Goal: Task Accomplishment & Management: Use online tool/utility

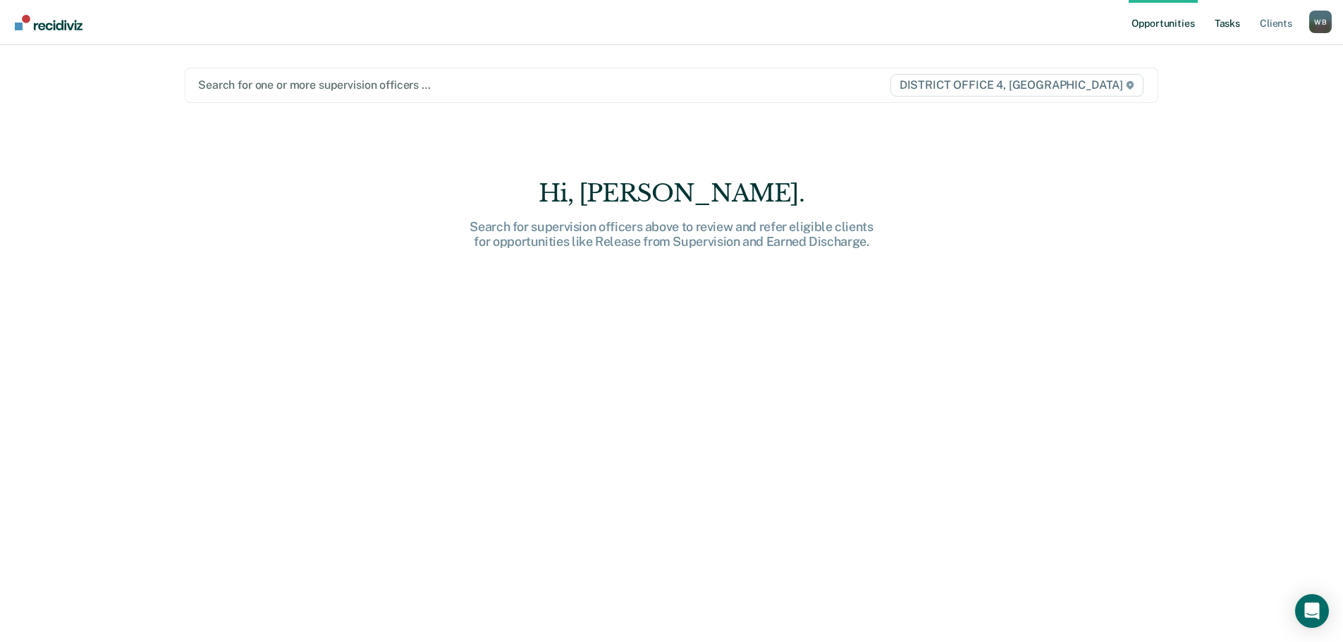
click at [1226, 28] on link "Tasks" at bounding box center [1227, 22] width 31 height 45
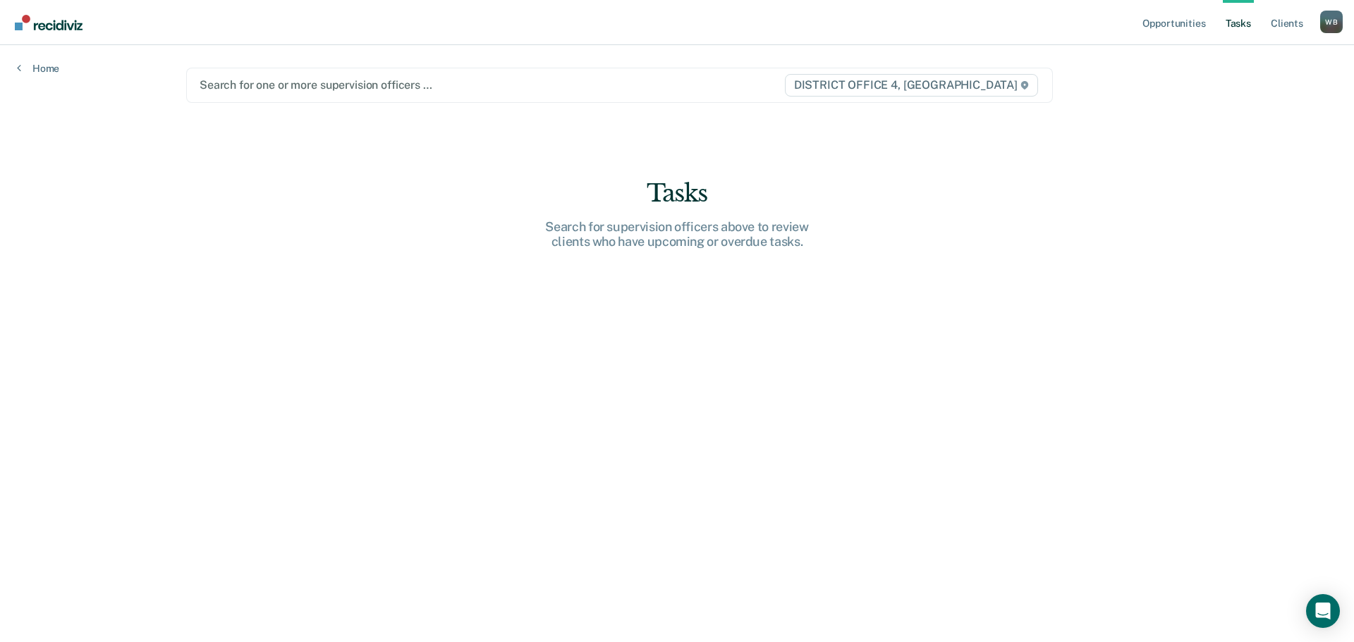
click at [461, 87] on div at bounding box center [492, 85] width 584 height 16
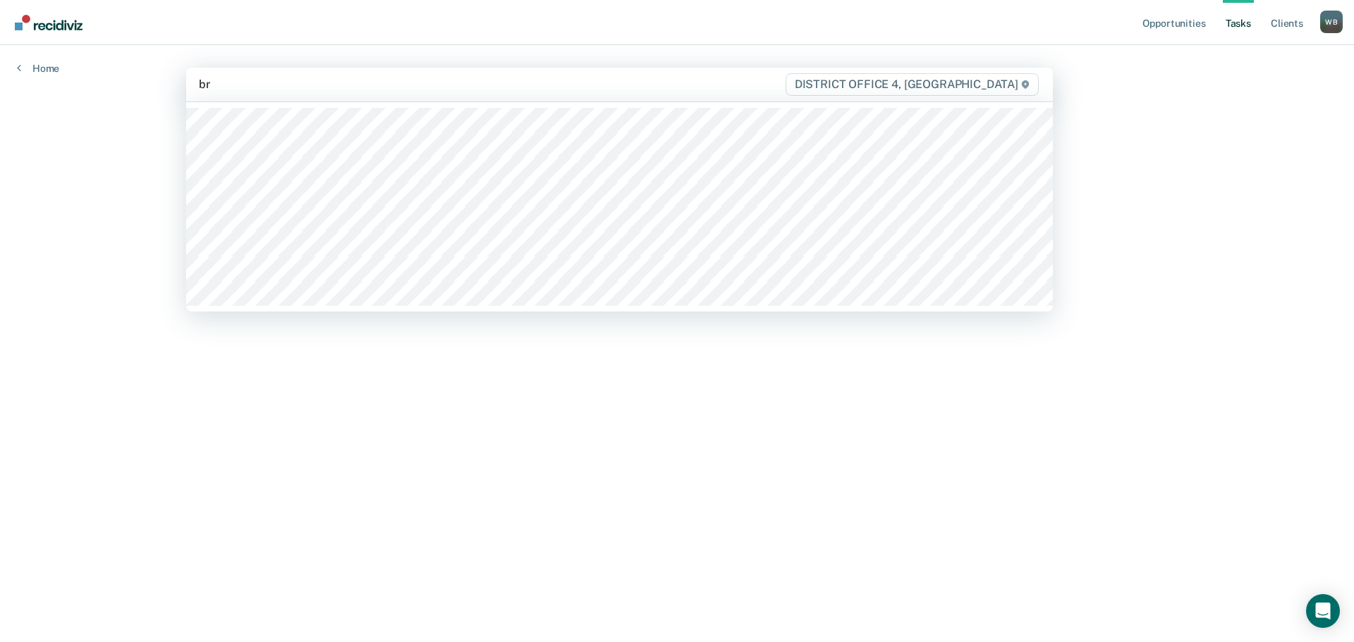
type input "bre"
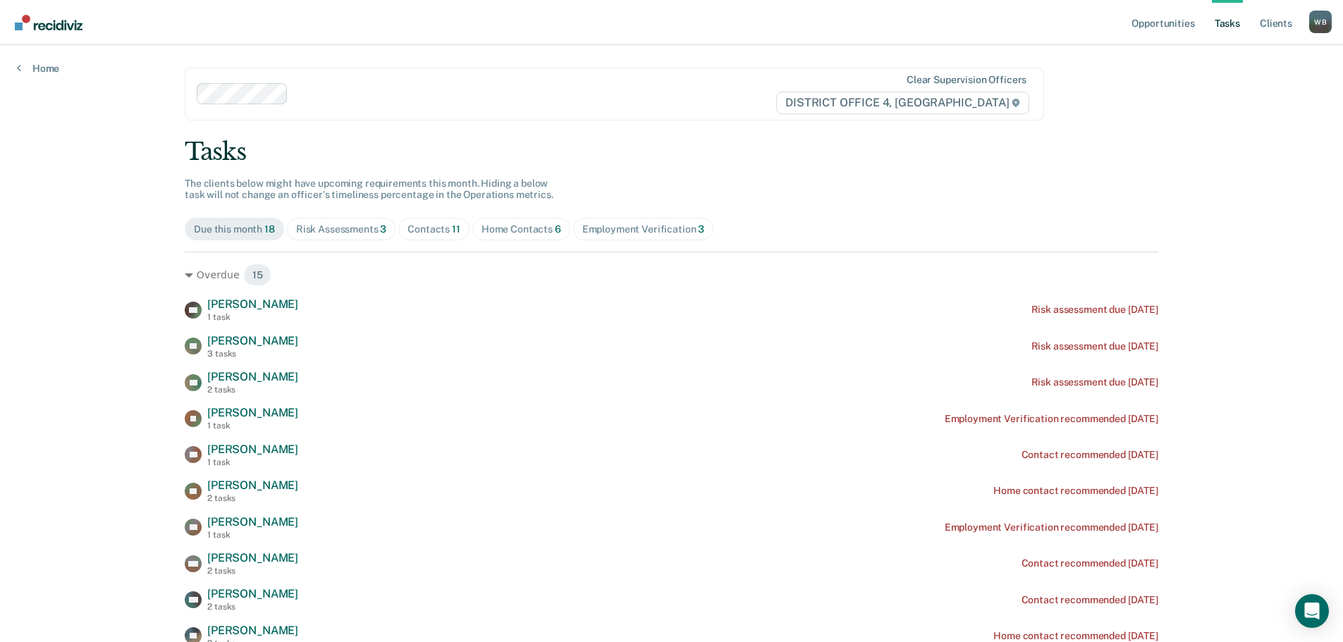
click at [498, 227] on div "Home Contacts 6" at bounding box center [522, 230] width 80 height 12
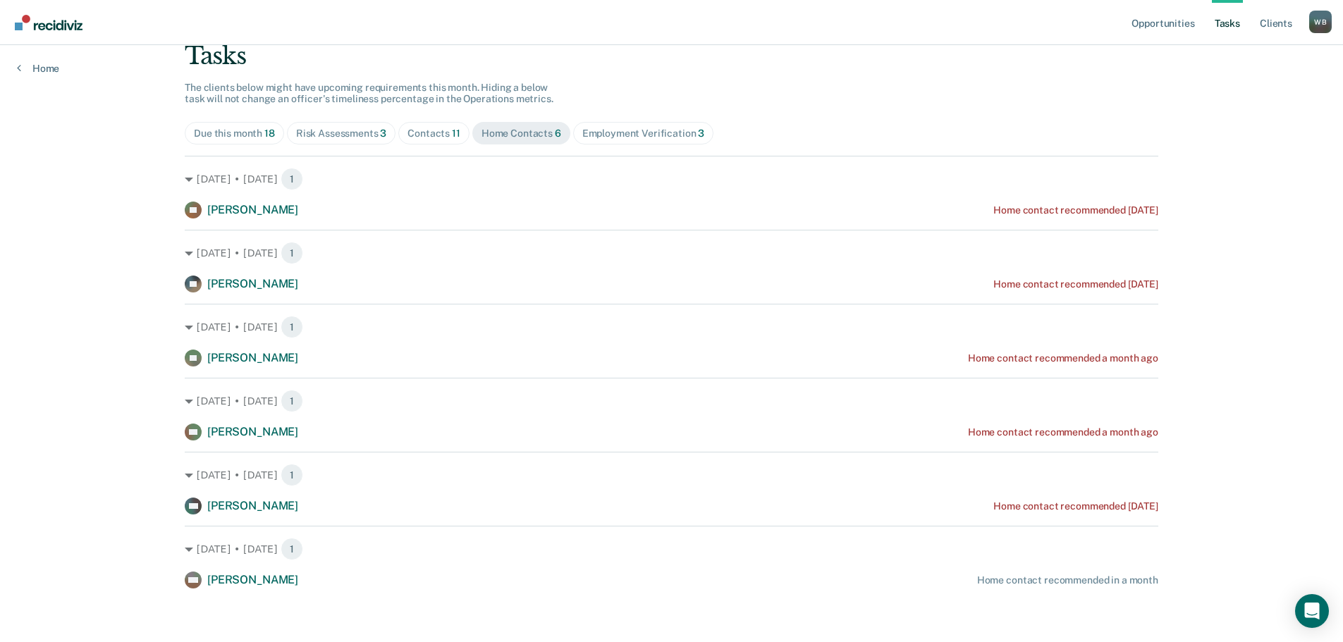
scroll to position [99, 0]
click at [434, 133] on div "Contacts 11" at bounding box center [434, 131] width 53 height 12
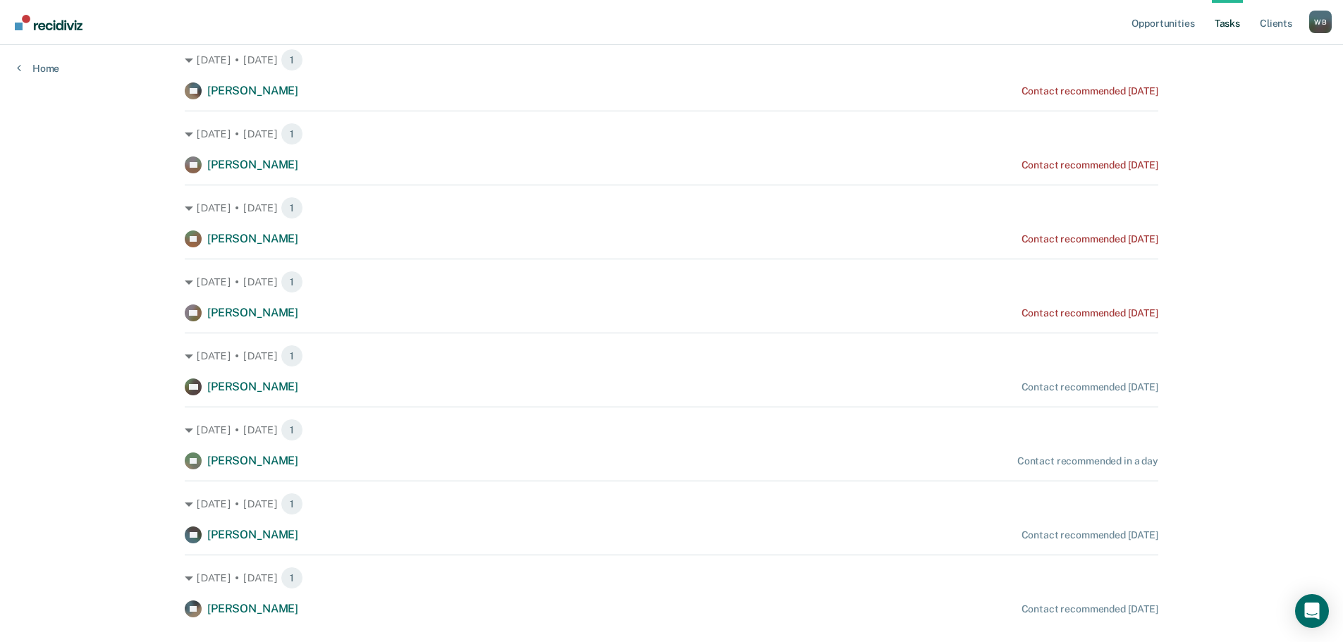
scroll to position [451, 0]
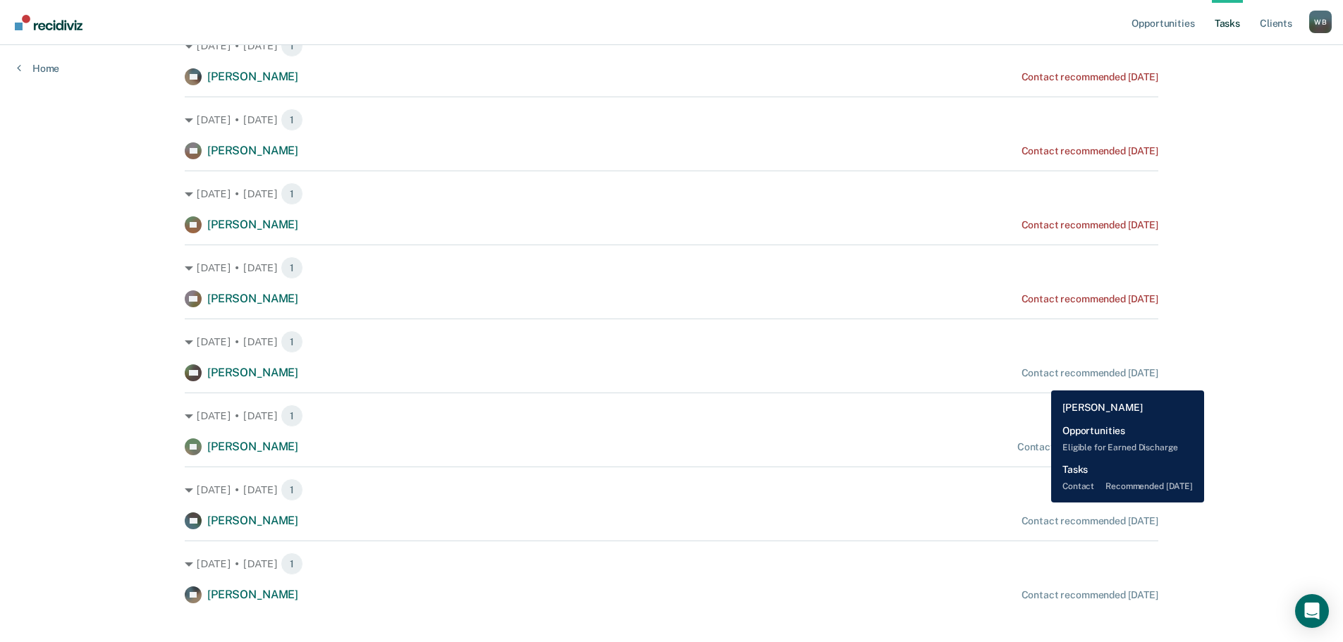
click at [1041, 380] on div "RW [PERSON_NAME] Contact recommended [DATE]" at bounding box center [672, 373] width 974 height 17
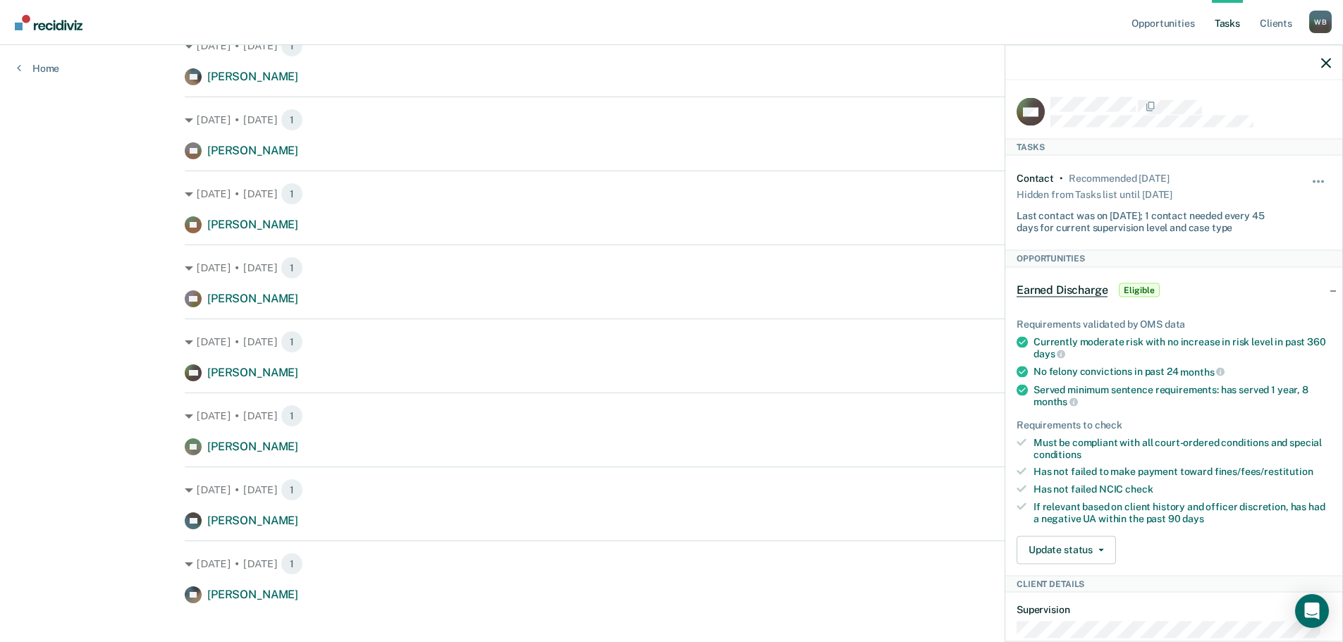
click at [1307, 175] on div "Hide from tasks list for... 7 days 30 days 90 days" at bounding box center [1319, 202] width 24 height 61
click at [1307, 177] on button "button" at bounding box center [1319, 188] width 24 height 23
drag, startPoint x: 1248, startPoint y: 271, endPoint x: 1262, endPoint y: 212, distance: 60.2
click at [1250, 269] on button "30 days" at bounding box center [1281, 271] width 102 height 23
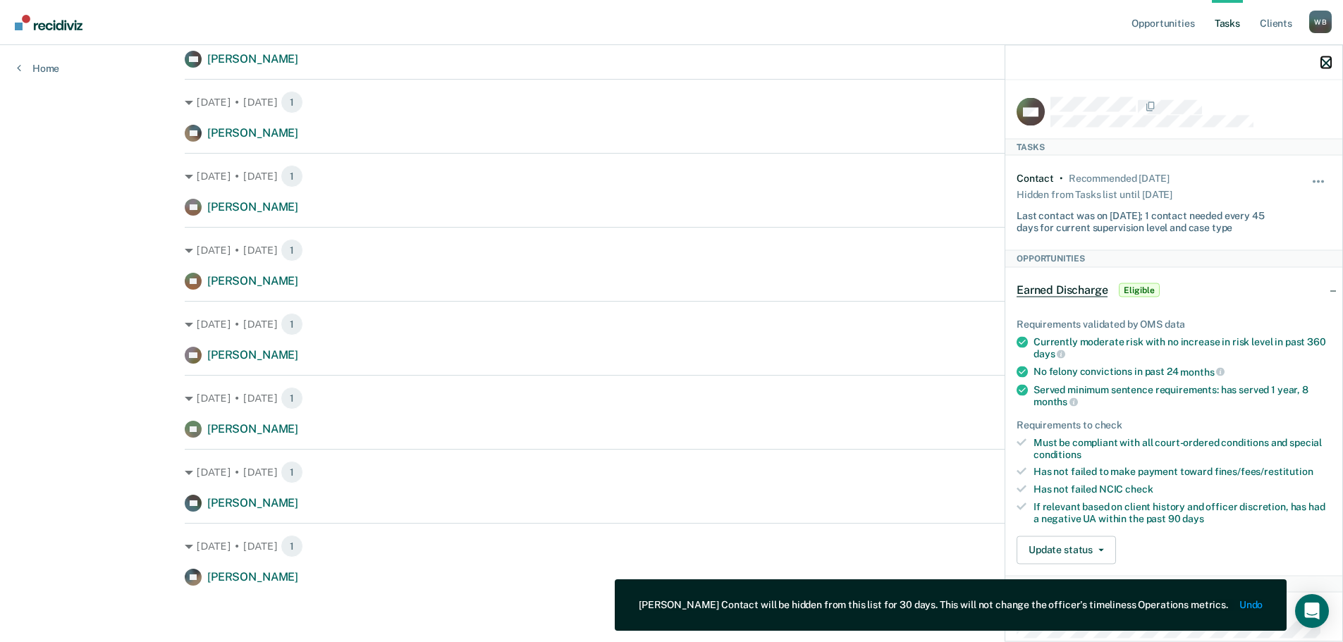
click at [1328, 63] on icon "button" at bounding box center [1327, 63] width 10 height 10
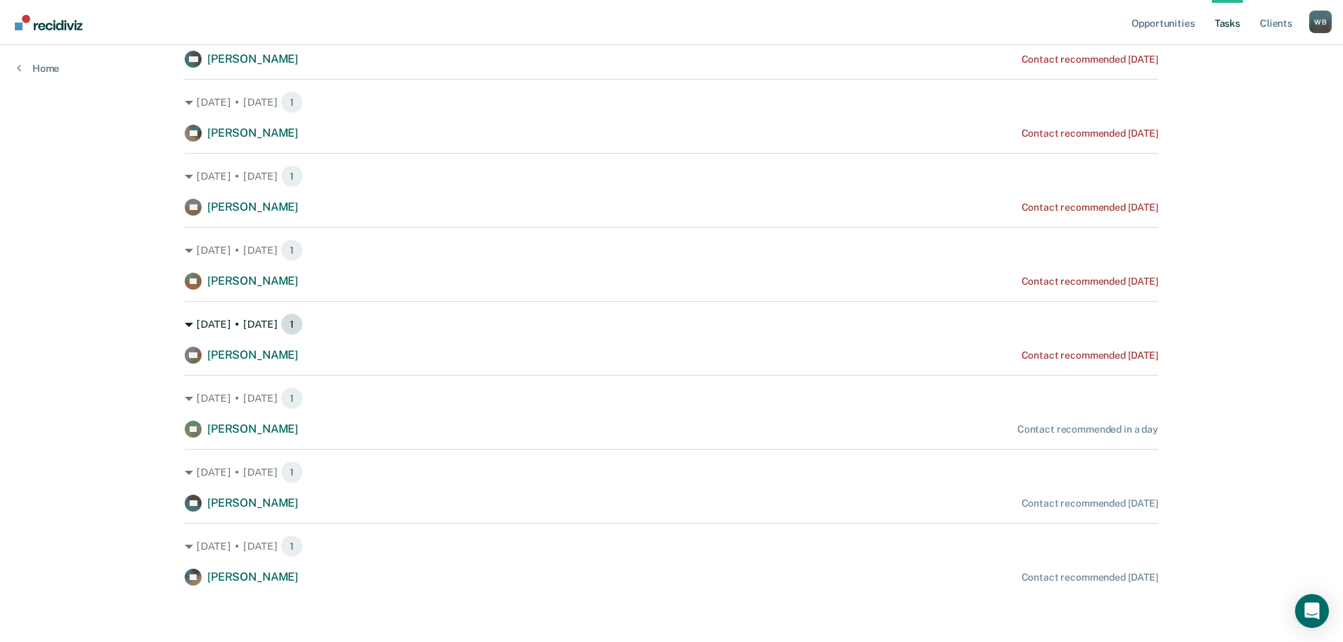
scroll to position [0, 0]
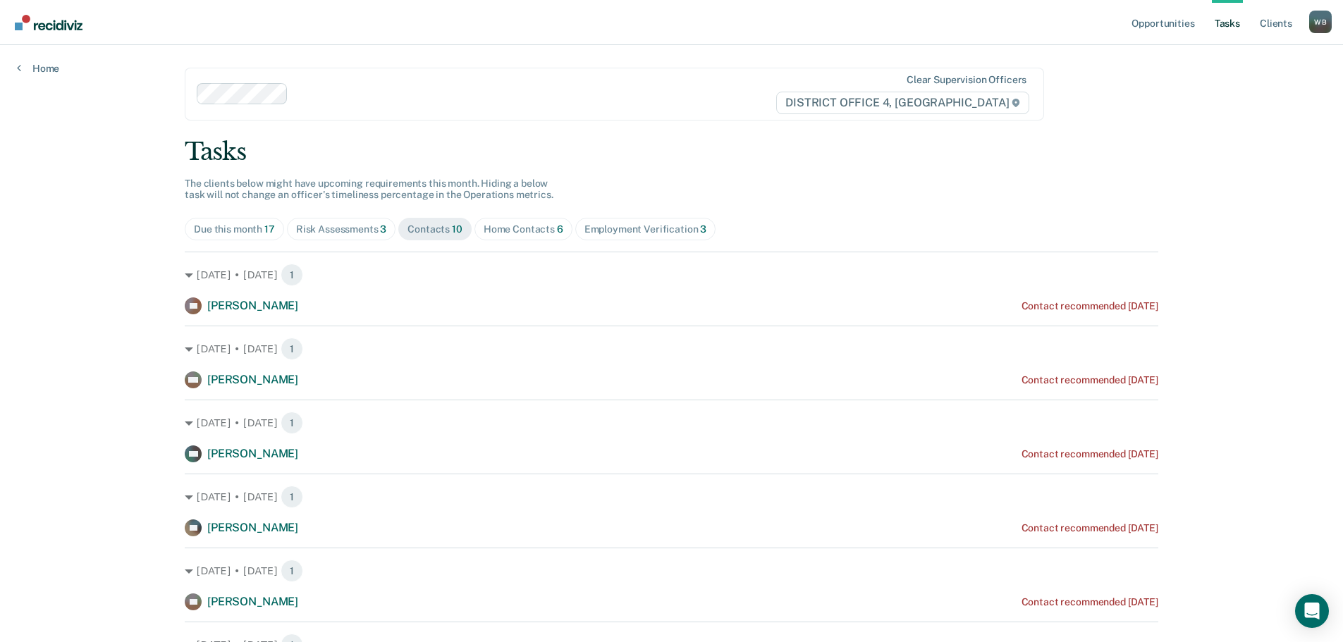
click at [355, 232] on div "Risk Assessments 3" at bounding box center [341, 230] width 91 height 12
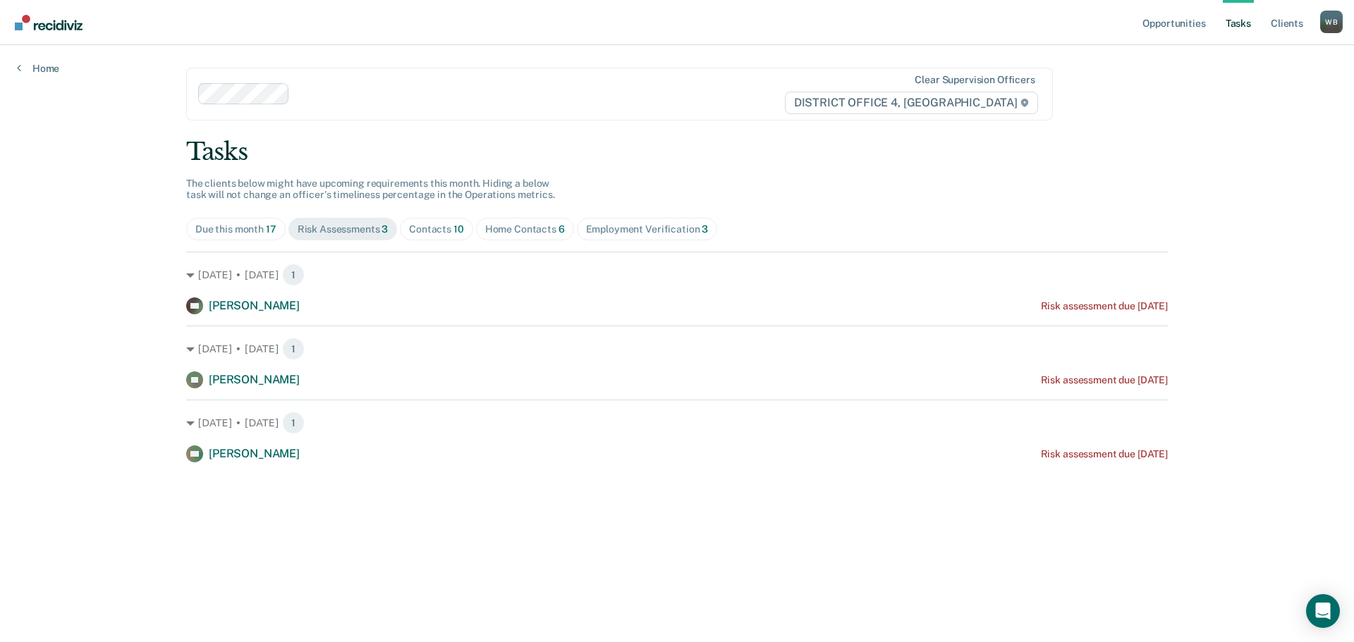
click at [243, 224] on div "Due this month 17" at bounding box center [235, 230] width 81 height 12
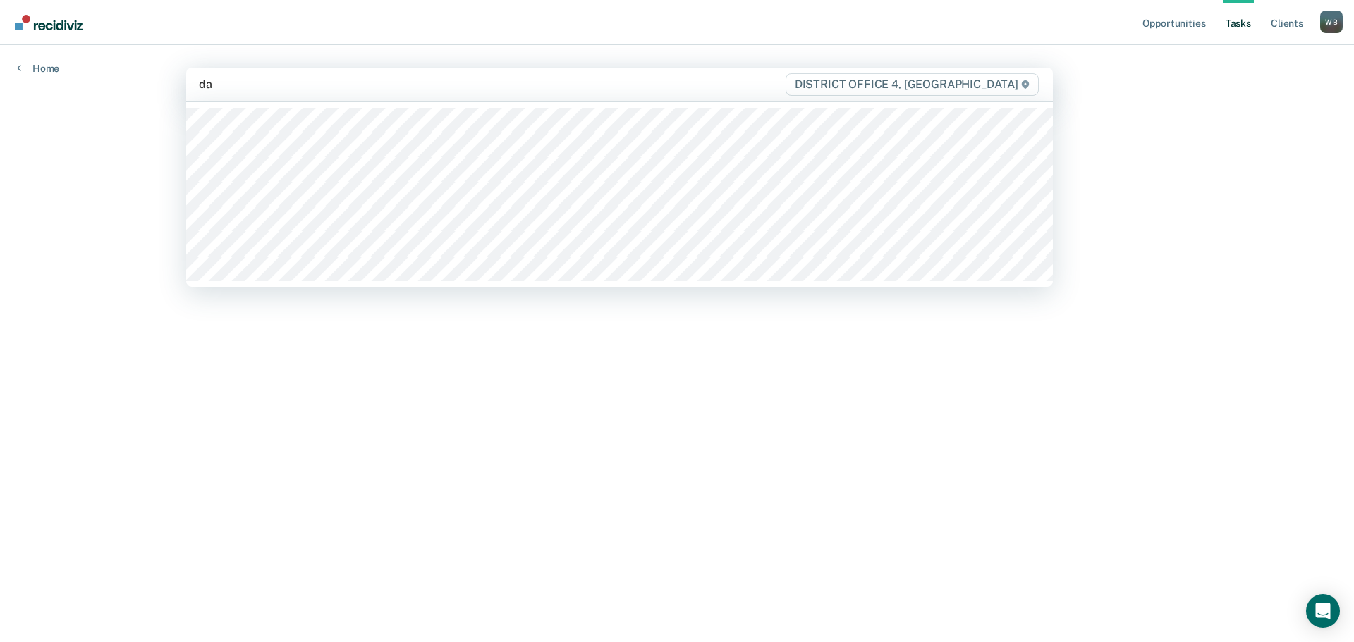
type input "dar"
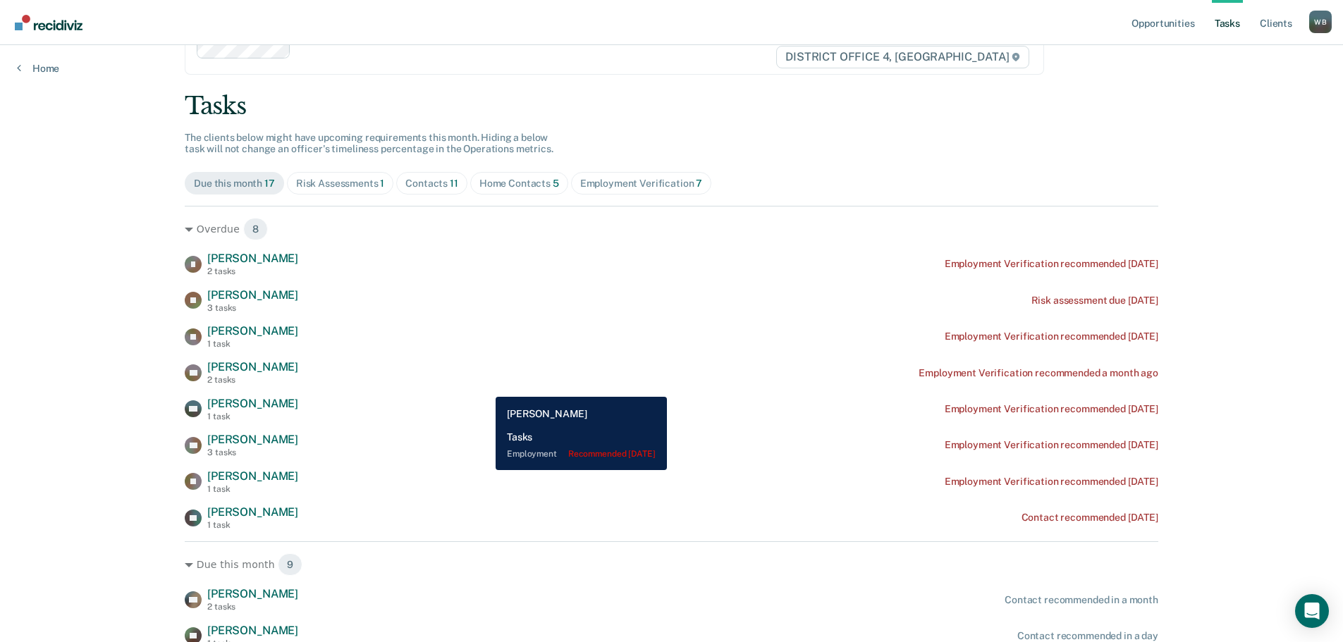
scroll to position [71, 0]
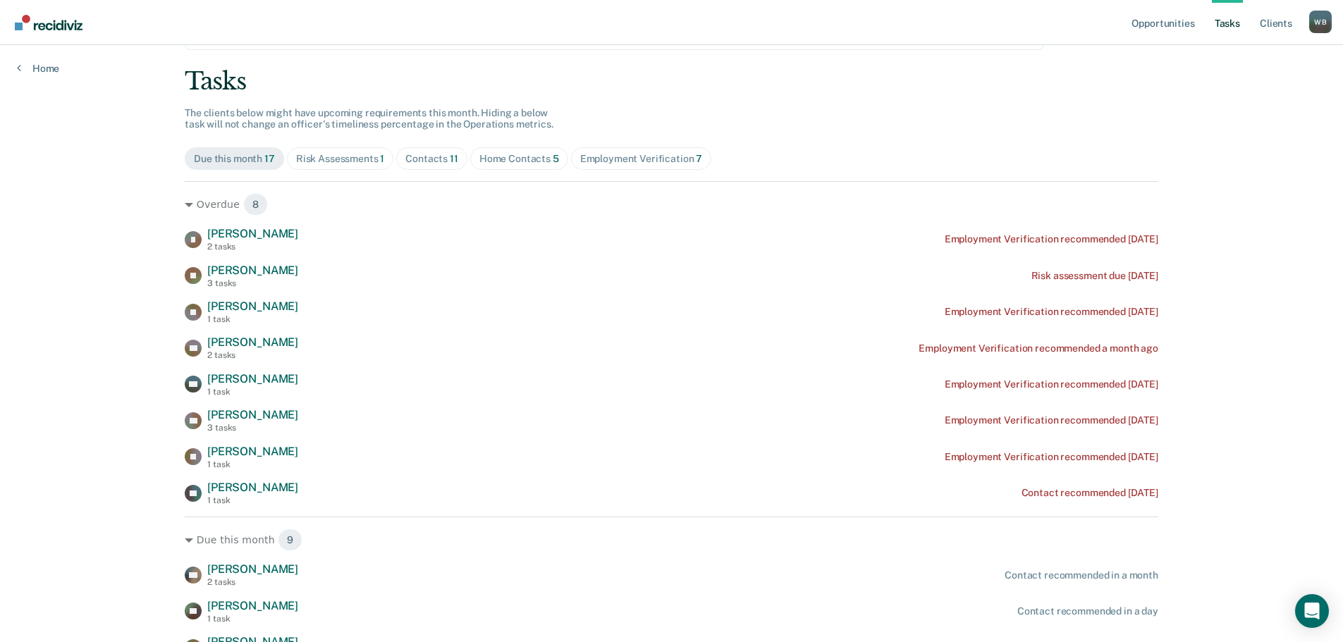
click at [494, 161] on div "Home Contacts 5" at bounding box center [520, 159] width 80 height 12
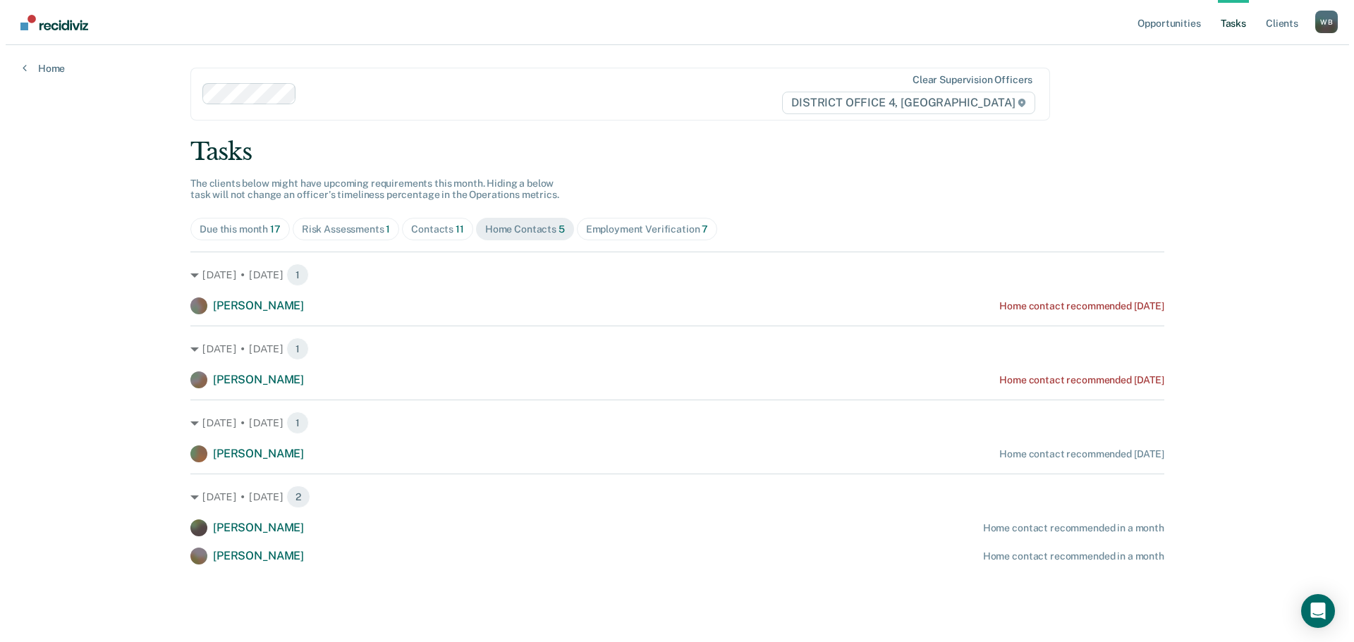
scroll to position [0, 0]
click at [414, 231] on div "Contacts 11" at bounding box center [433, 230] width 53 height 12
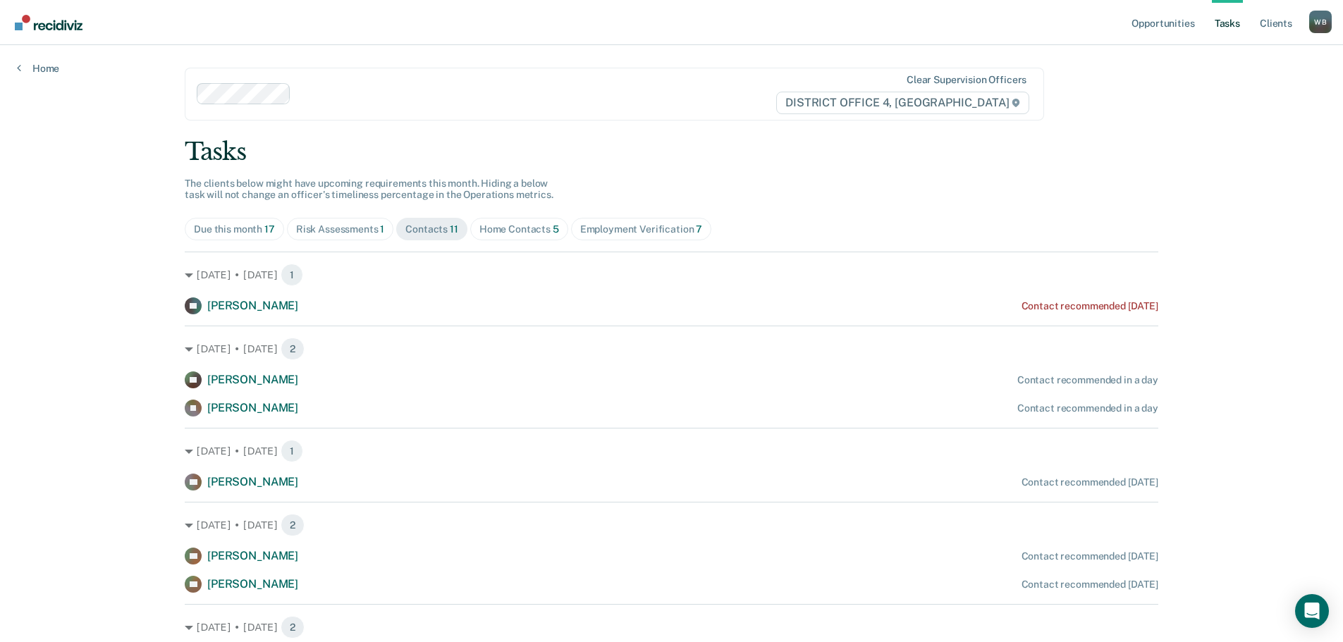
click at [327, 235] on div "Risk Assessments 1" at bounding box center [340, 230] width 89 height 12
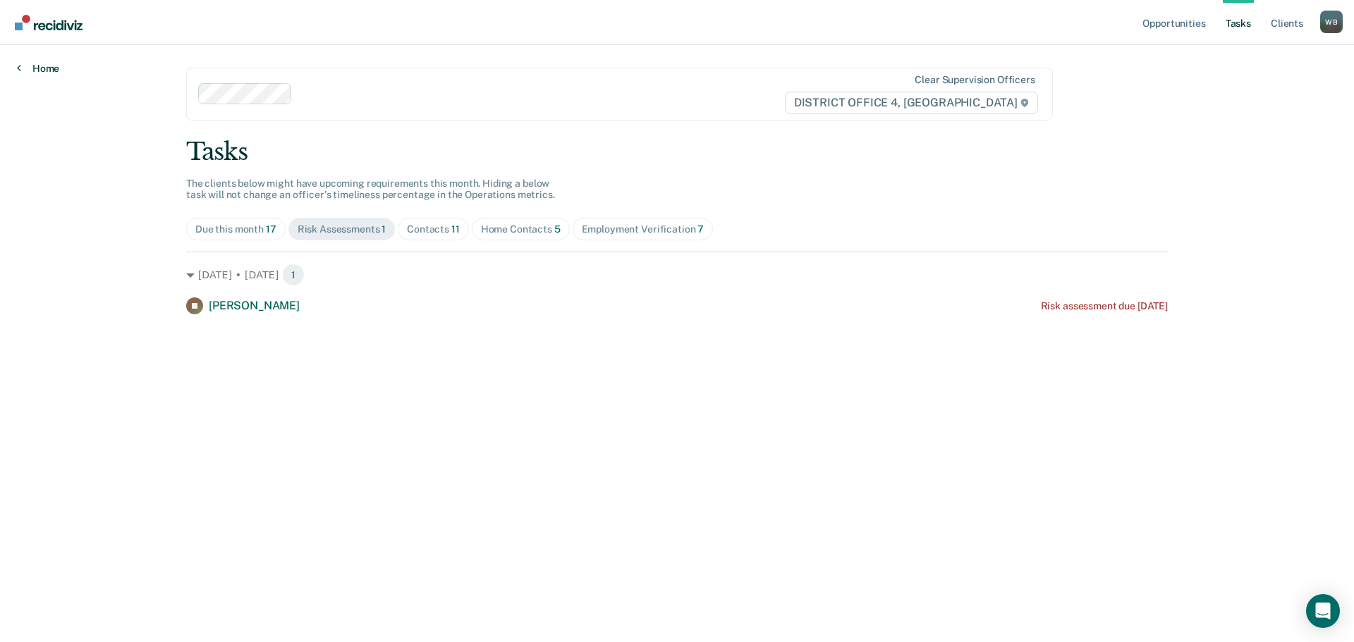
click at [37, 63] on link "Home" at bounding box center [38, 68] width 42 height 13
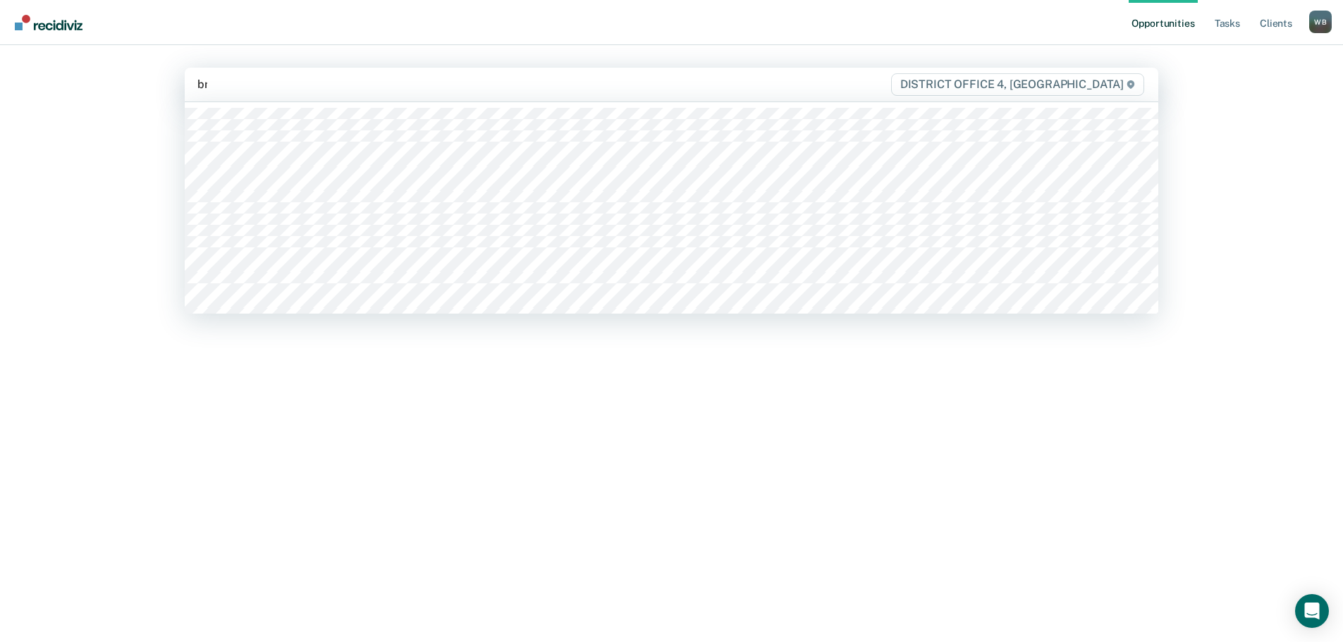
type input "bre"
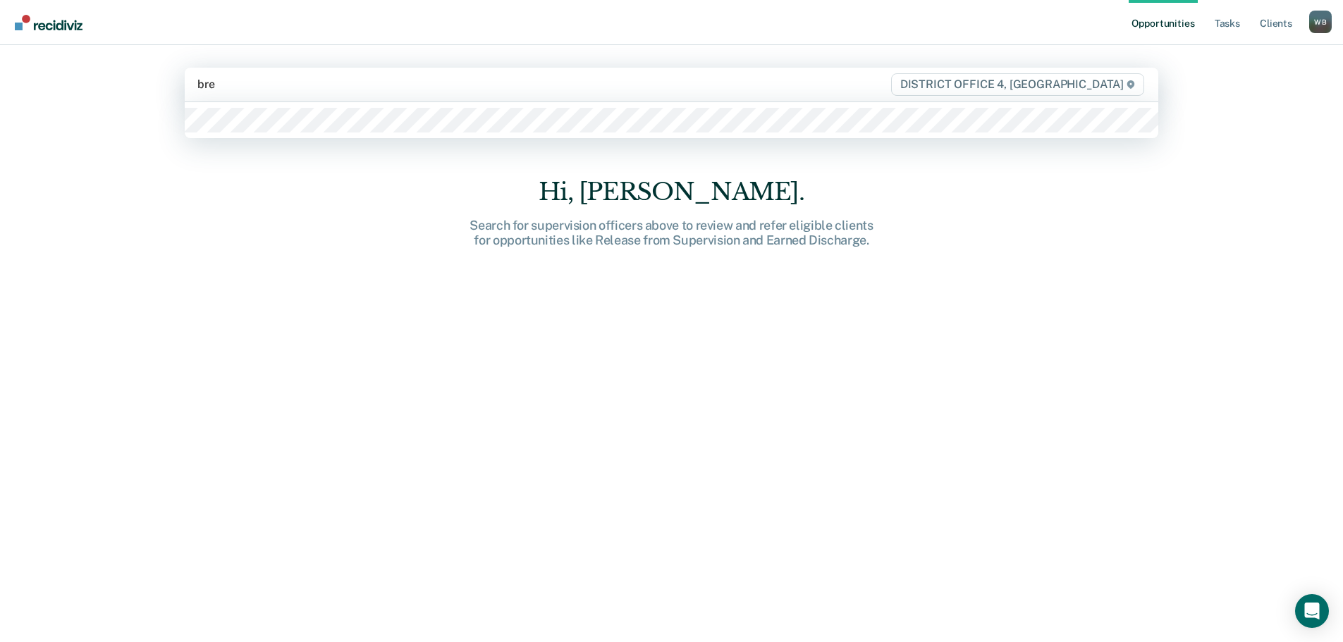
click at [377, 108] on div at bounding box center [672, 120] width 974 height 36
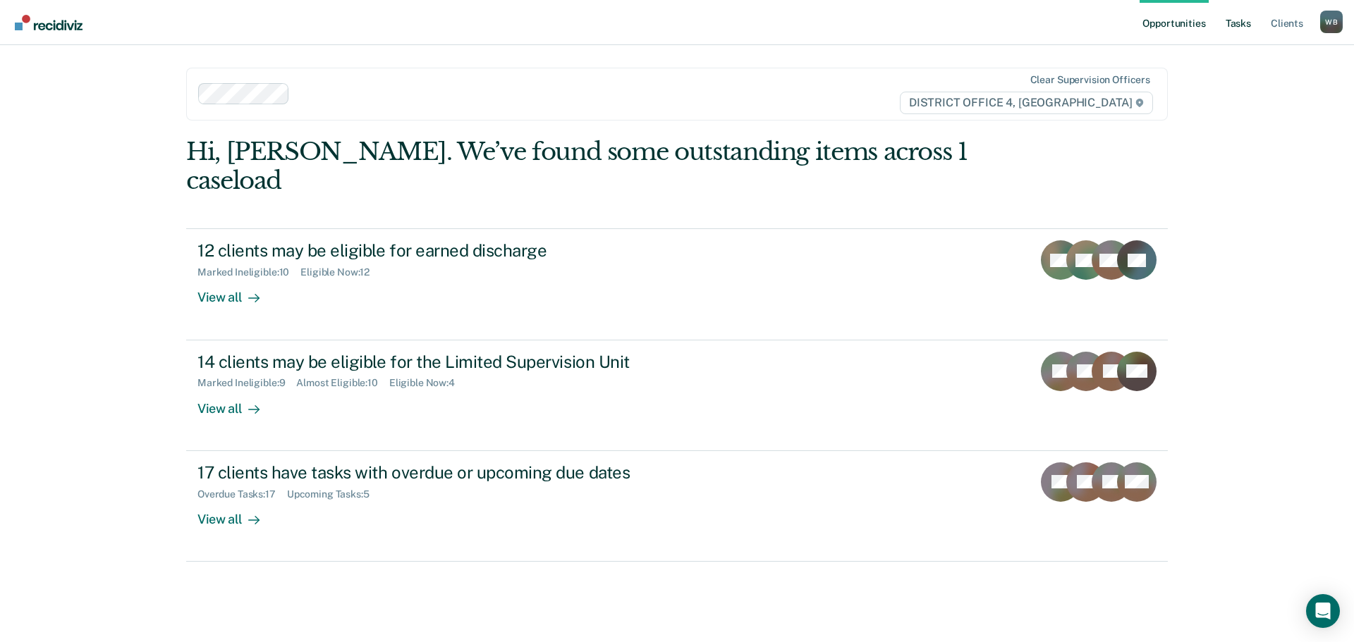
click at [1235, 16] on link "Tasks" at bounding box center [1238, 22] width 31 height 45
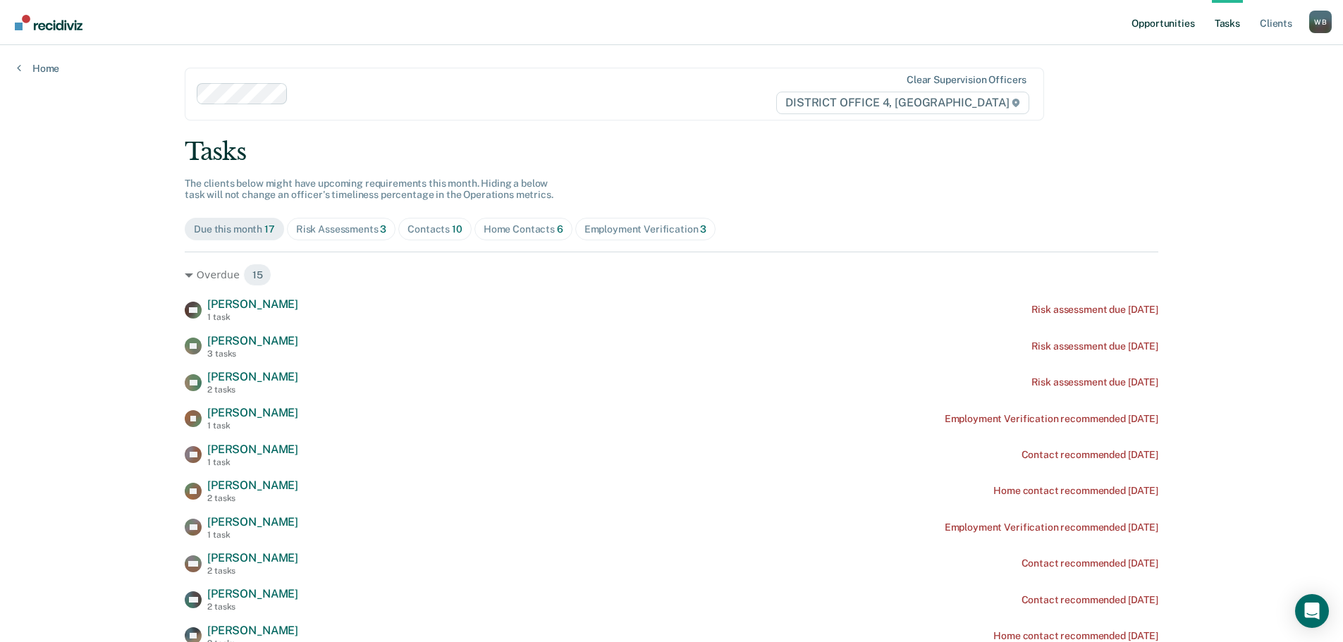
click at [1183, 25] on link "Opportunities" at bounding box center [1163, 22] width 68 height 45
